Goal: Information Seeking & Learning: Learn about a topic

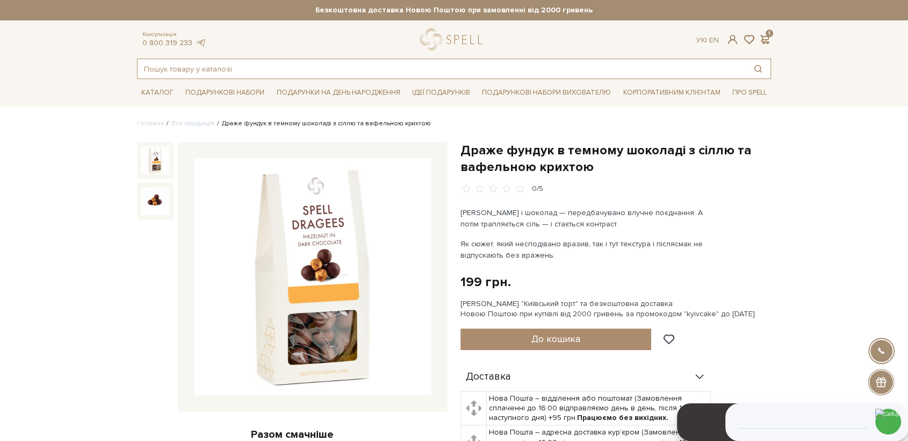
click at [234, 73] on input "text" at bounding box center [442, 68] width 608 height 19
paste input "Бокс подарунковий малий білий, комплект (Ліліт)"
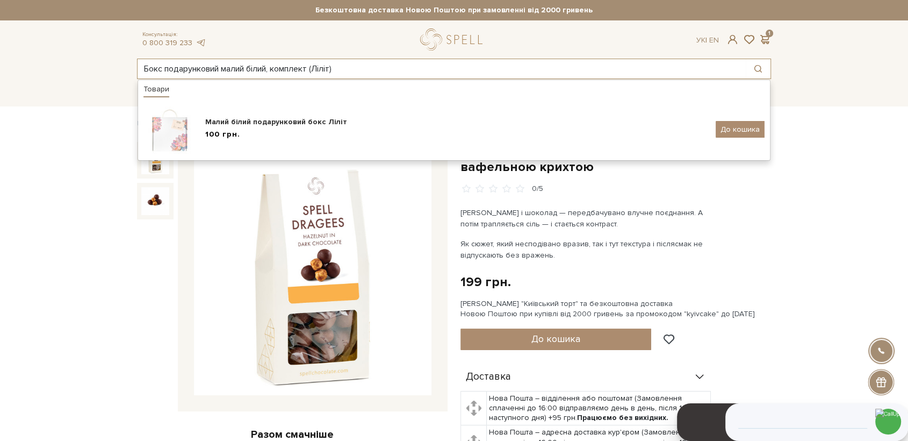
type input "Бокс подарунковий малий білий, комплект (Ліліт)"
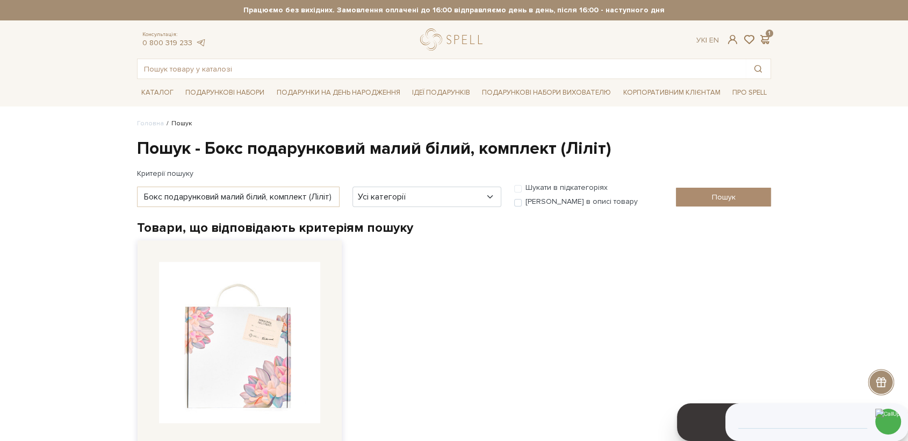
click at [268, 319] on img at bounding box center [239, 342] width 161 height 161
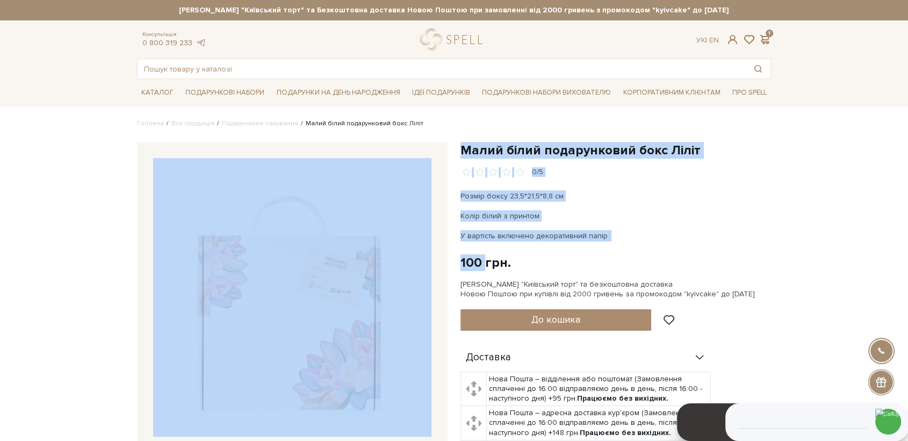
drag, startPoint x: 485, startPoint y: 264, endPoint x: 451, endPoint y: 264, distance: 34.4
click at [451, 264] on div "Малий білий подарунковий бокс Ліліт 0/5 Малий білий подарунковий бокс Ліліт 0/5" at bounding box center [454, 357] width 647 height 431
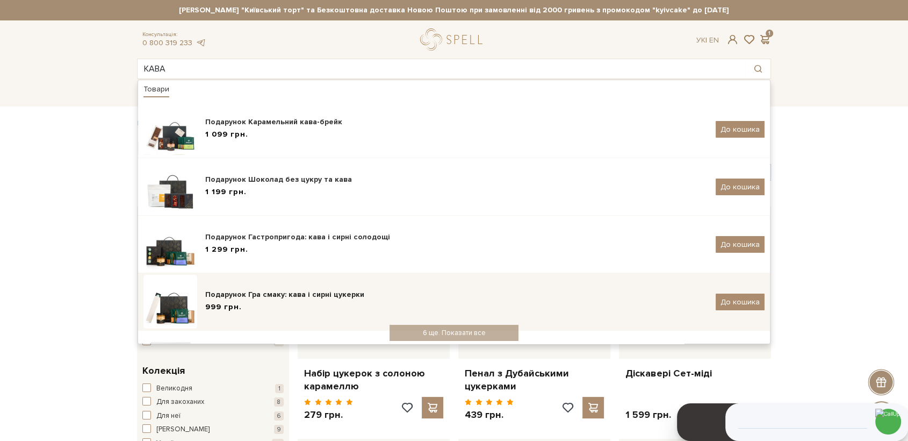
scroll to position [181, 0]
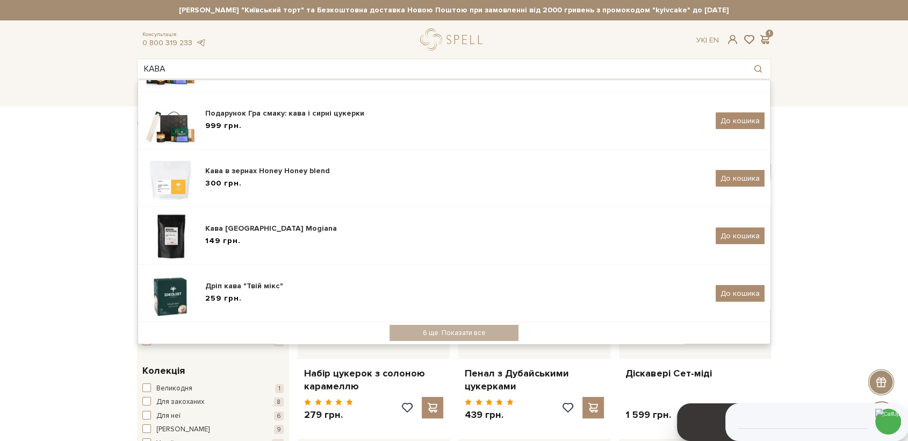
drag, startPoint x: 64, startPoint y: 173, endPoint x: 67, endPoint y: 149, distance: 24.3
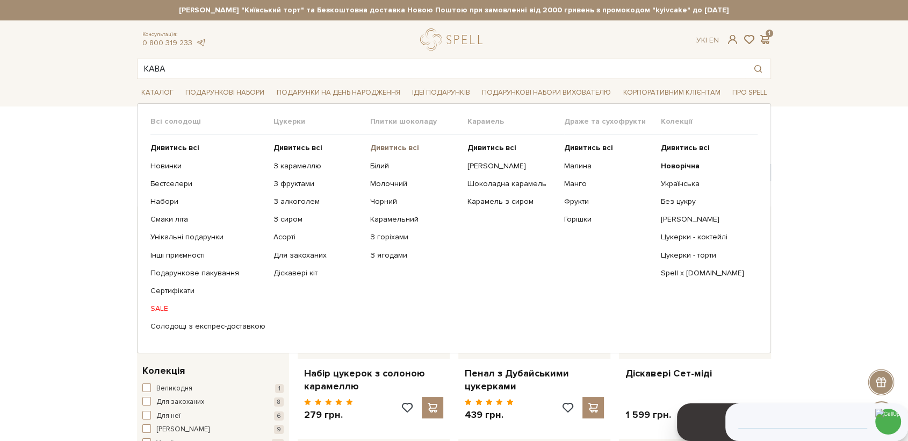
click at [386, 146] on b "Дивитись всі" at bounding box center [394, 147] width 49 height 9
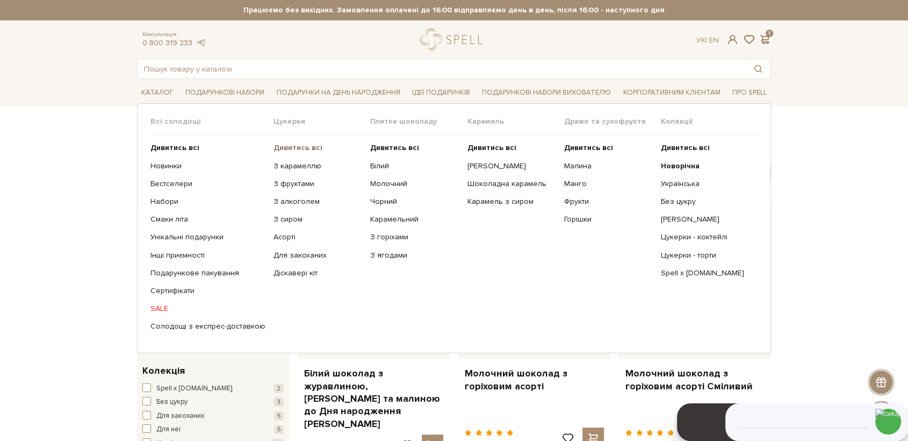
click at [279, 148] on b "Дивитись всі" at bounding box center [297, 147] width 49 height 9
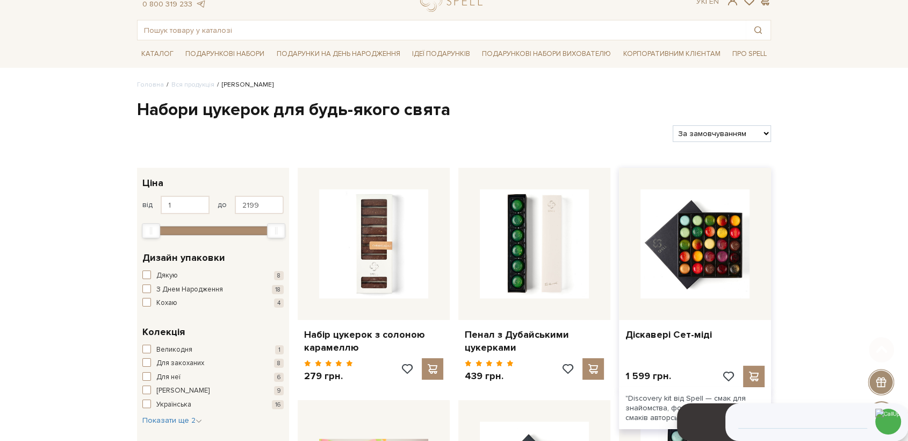
scroll to position [60, 0]
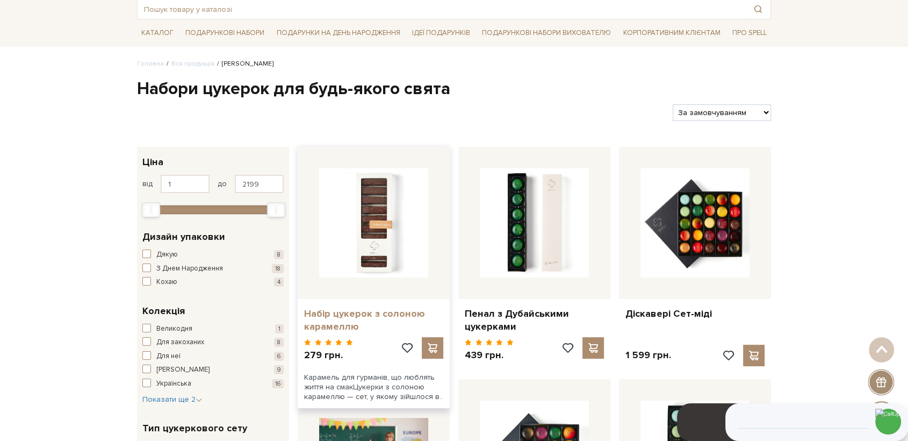
click at [376, 315] on link "Набір цукерок з солоною карамеллю" at bounding box center [373, 319] width 139 height 25
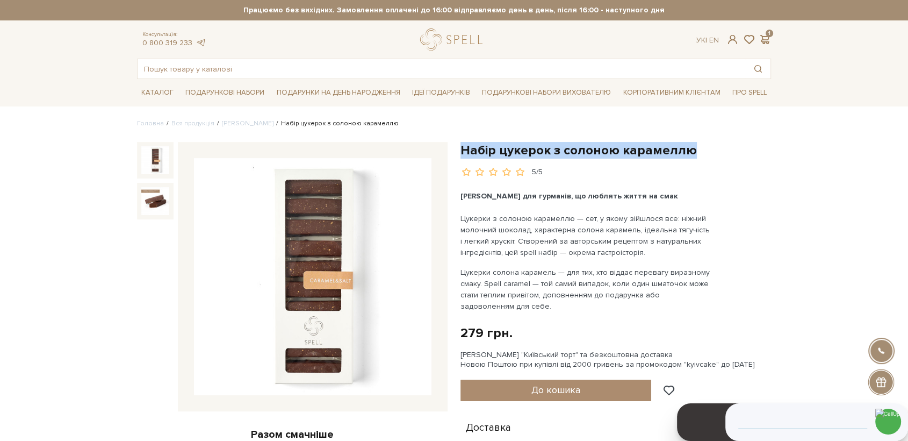
drag, startPoint x: 460, startPoint y: 147, endPoint x: 708, endPoint y: 157, distance: 247.9
click at [708, 157] on h1 "Набір цукерок з солоною карамеллю" at bounding box center [615, 150] width 311 height 17
copy h1 "Набір цукерок з солоною карамеллю"
